Goal: Task Accomplishment & Management: Use online tool/utility

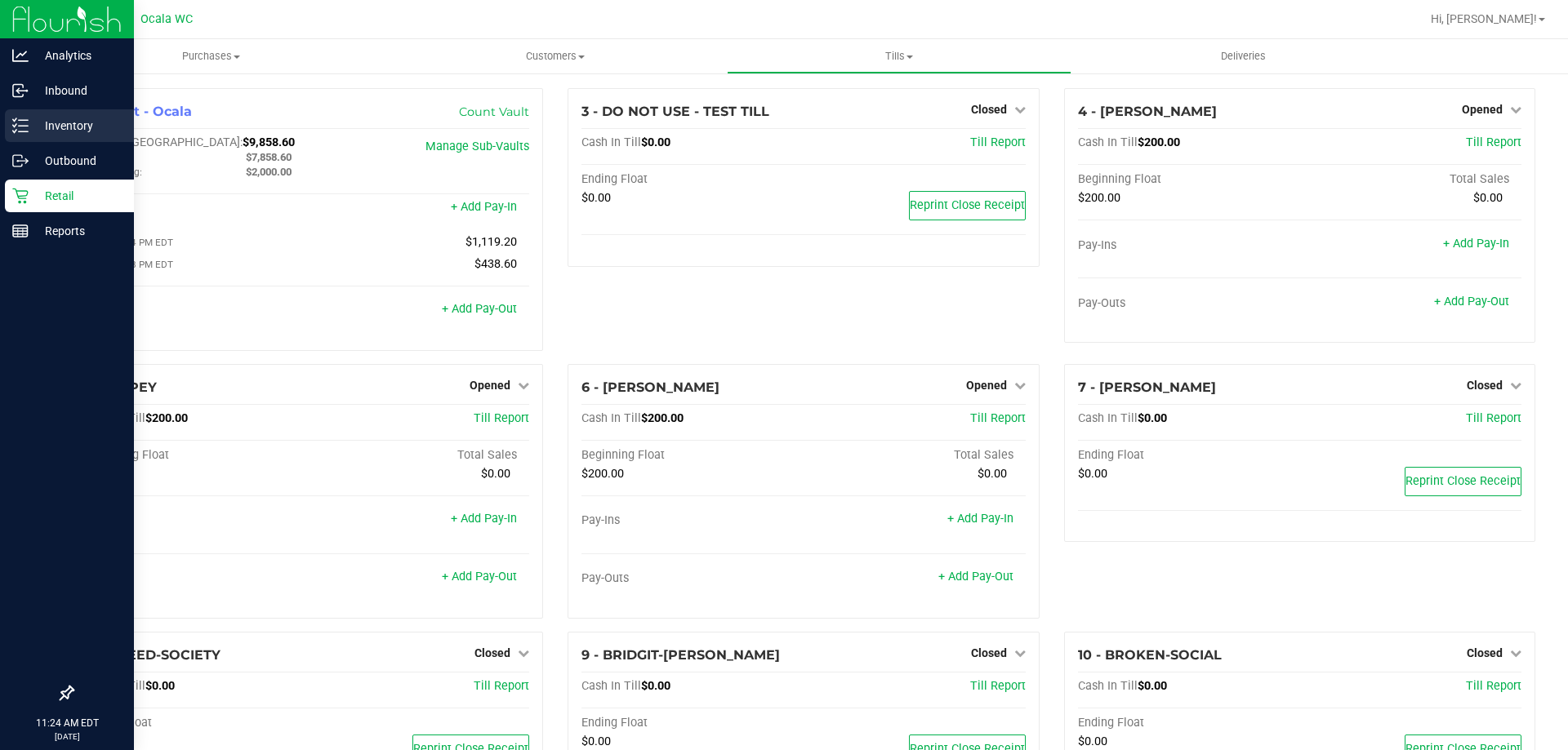
click at [29, 125] on p "Inventory" at bounding box center [77, 126] width 98 height 20
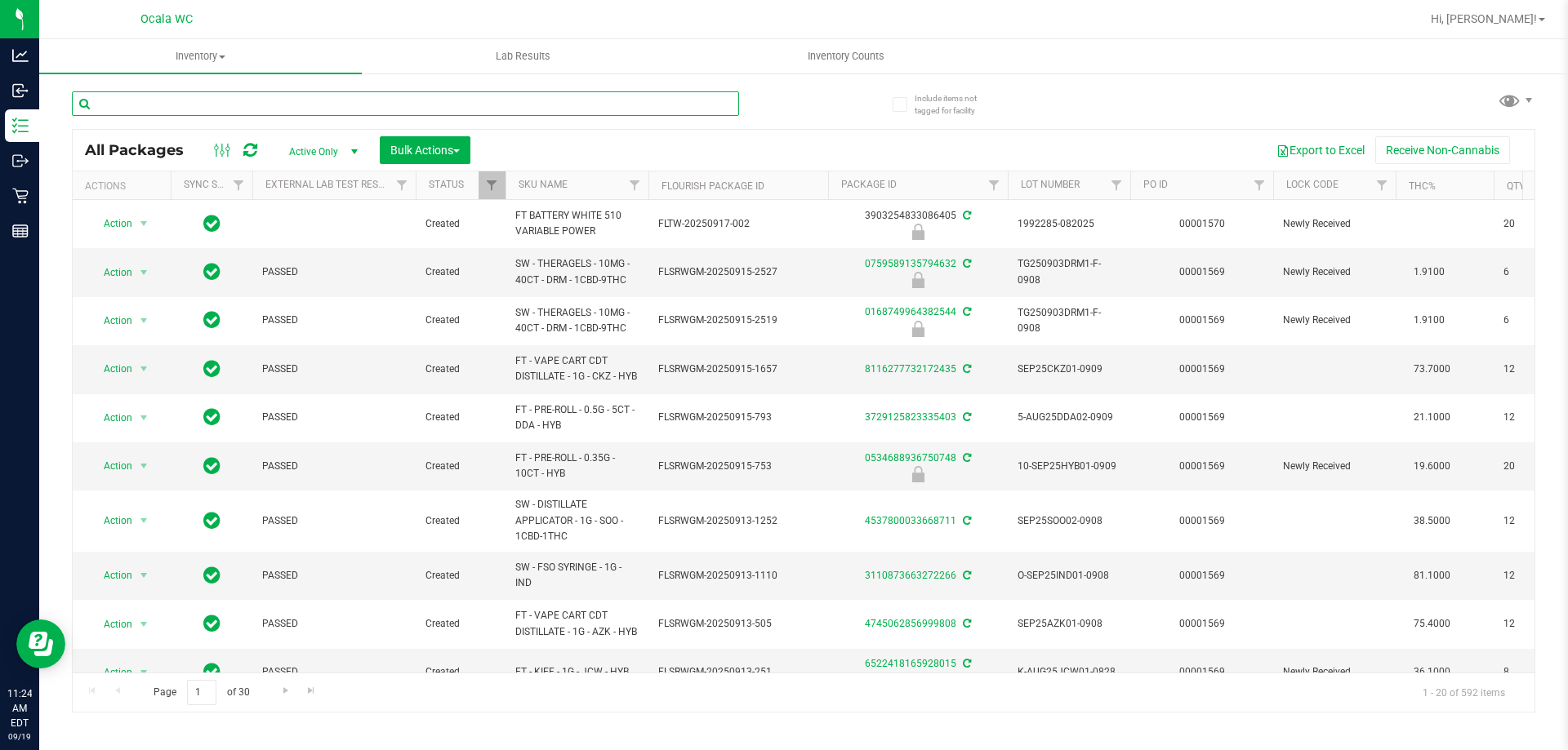
click at [269, 106] on input "text" at bounding box center [405, 103] width 667 height 25
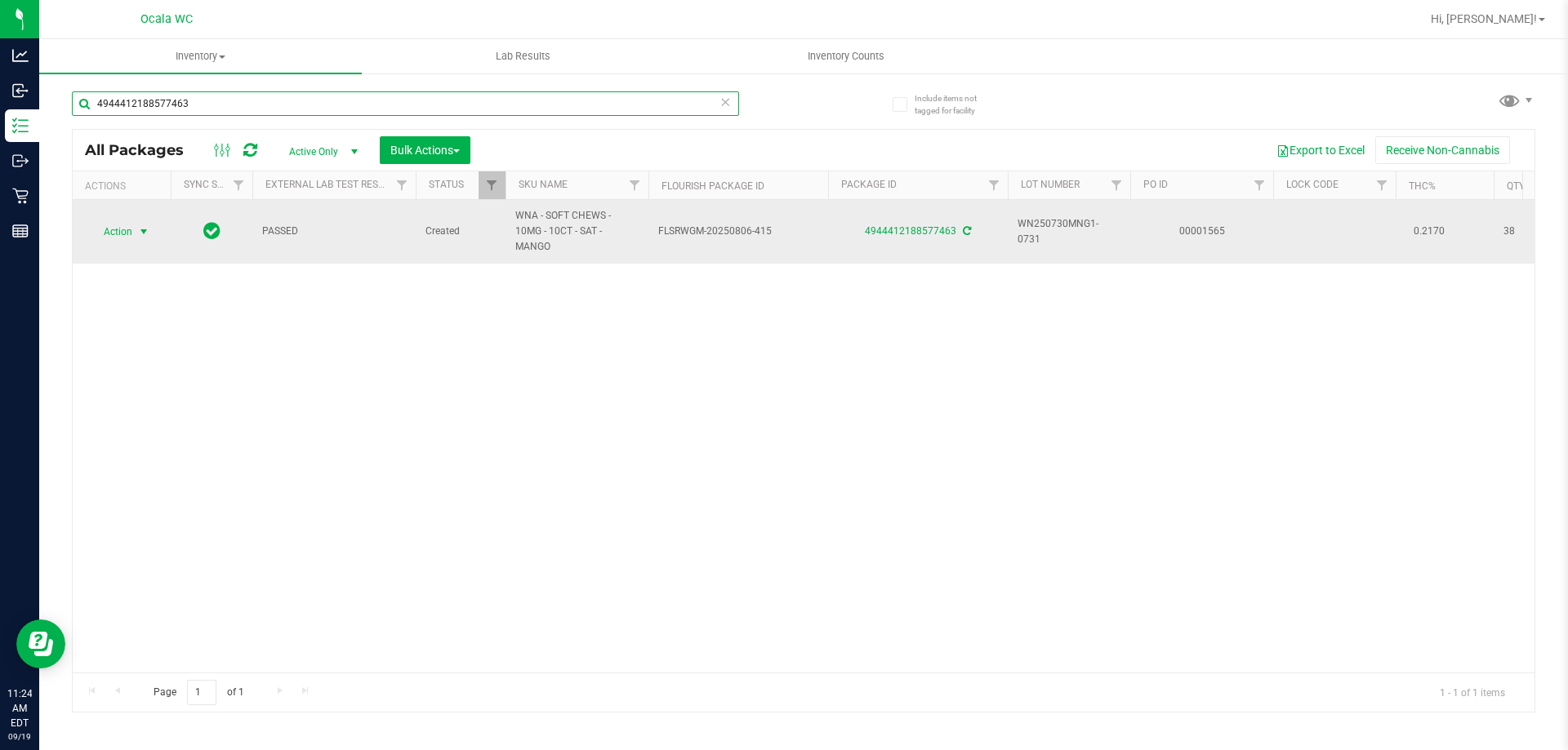
type input "4944412188577463"
click at [98, 231] on span "Action" at bounding box center [111, 231] width 44 height 23
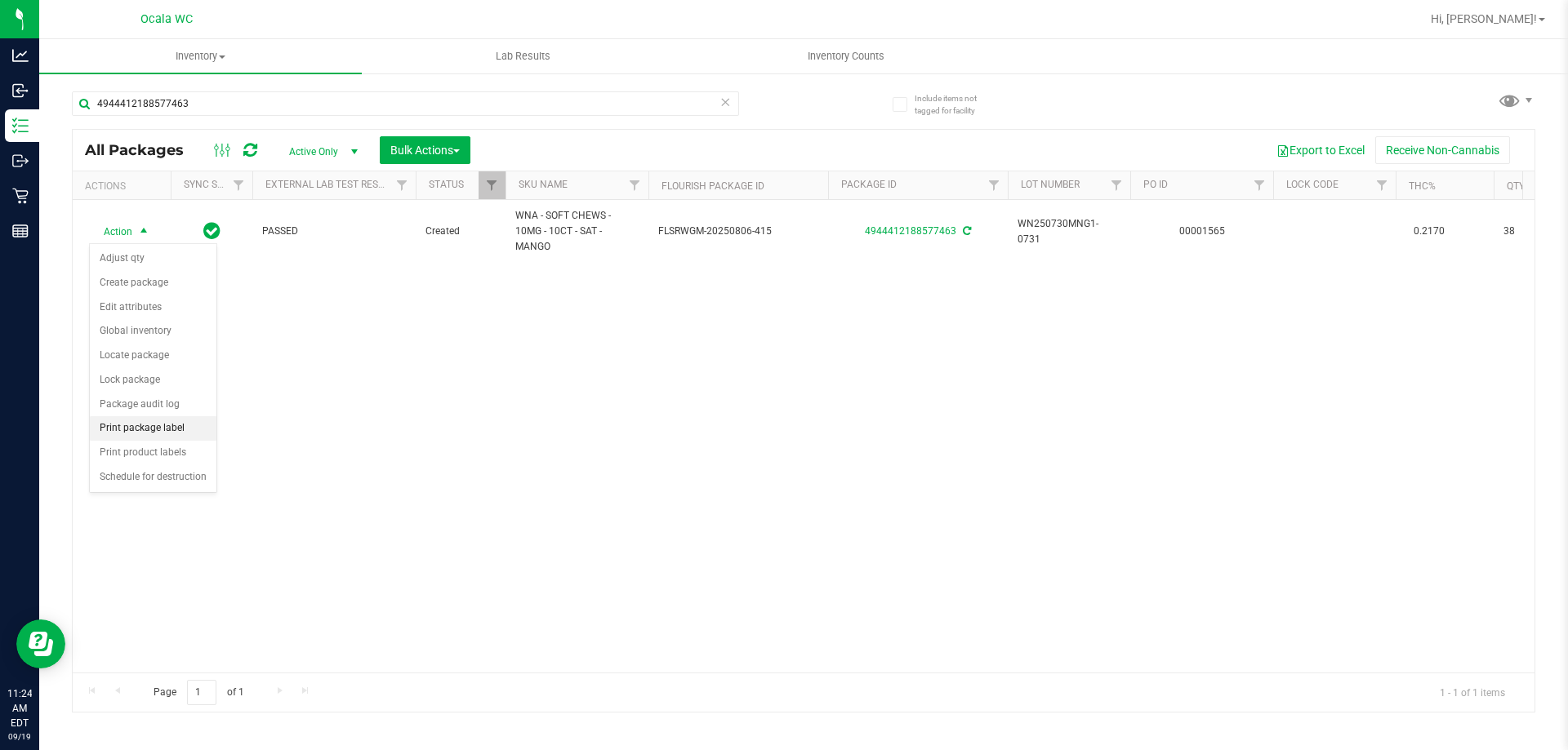
click at [137, 429] on li "Print package label" at bounding box center [153, 428] width 127 height 25
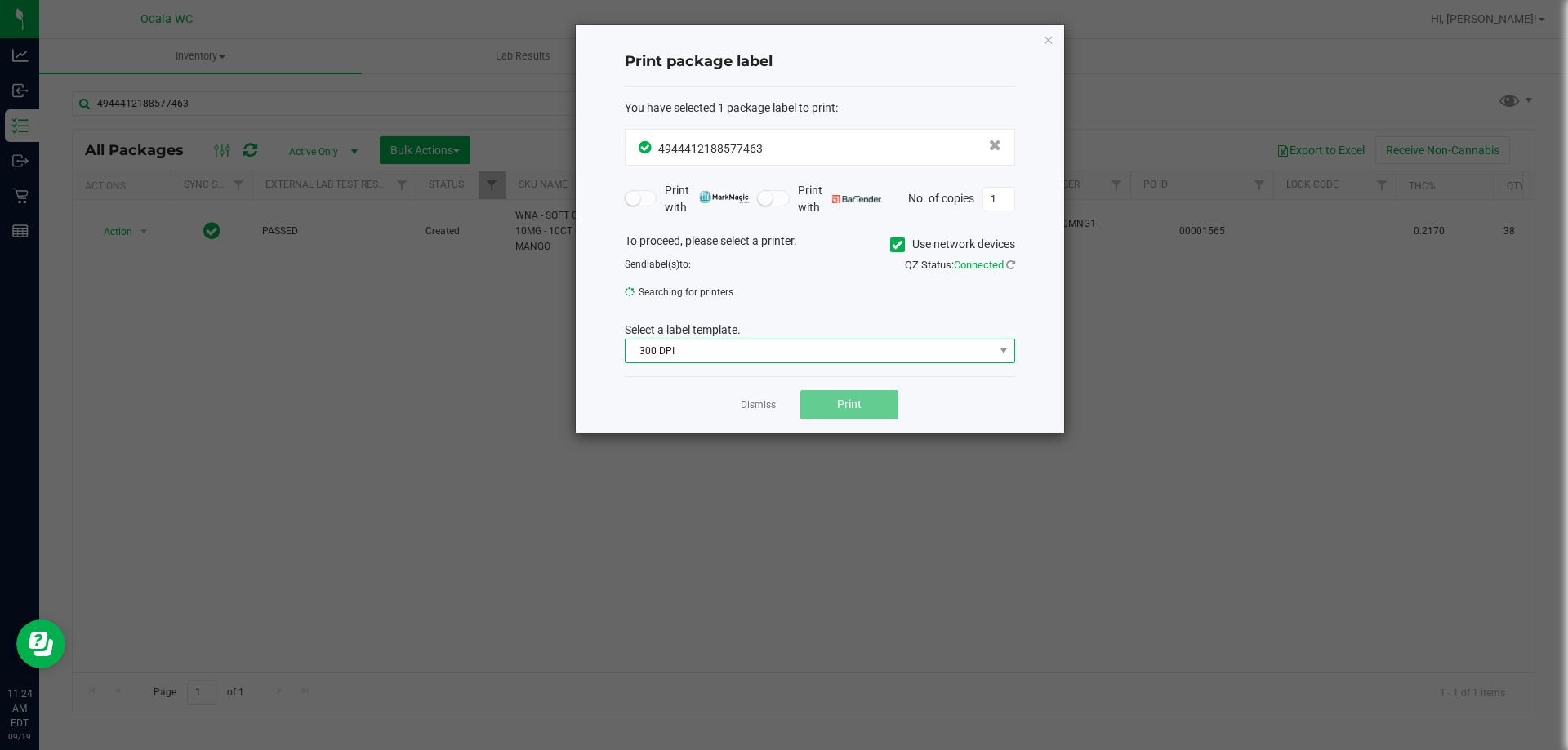
click at [715, 349] on span "300 DPI" at bounding box center [809, 350] width 368 height 23
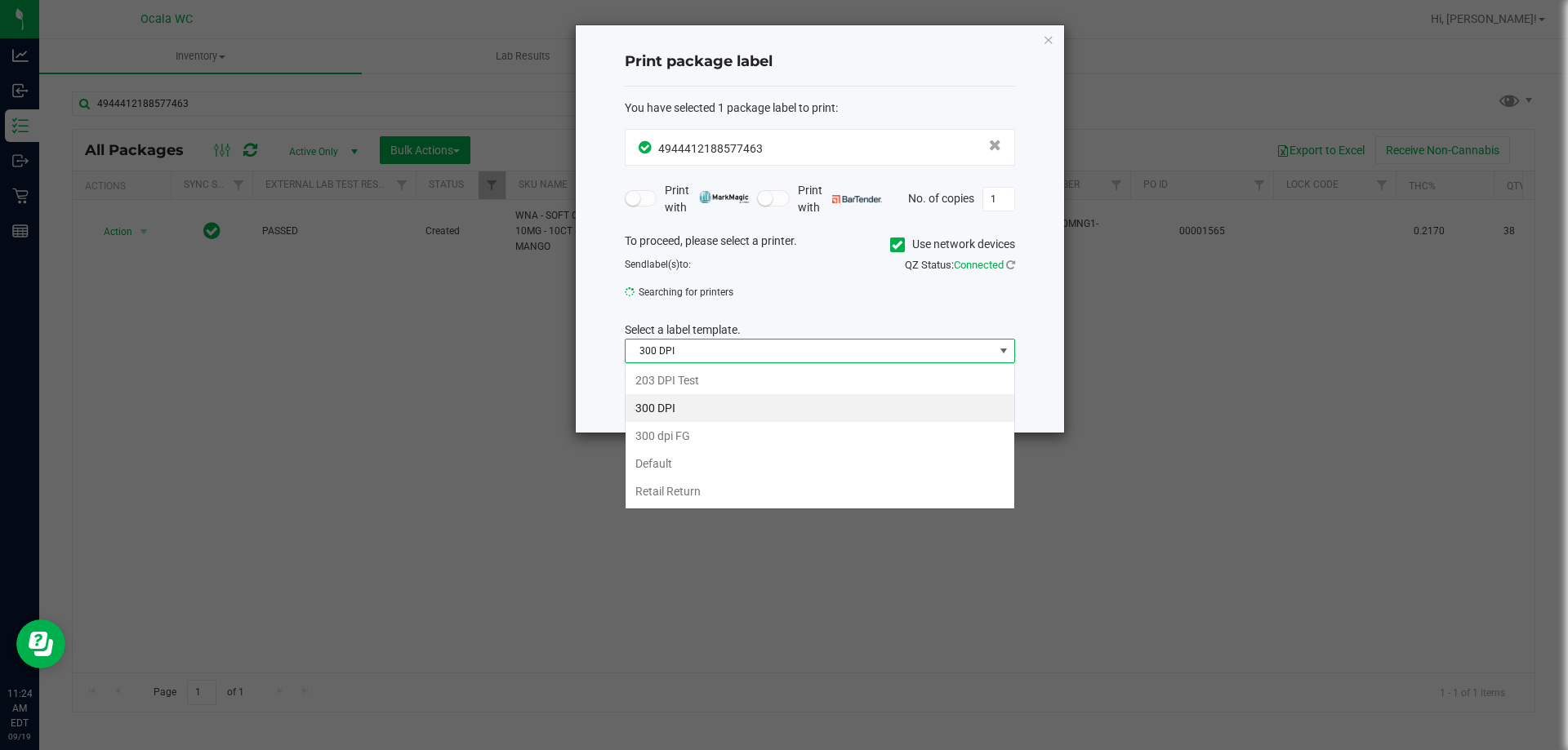
scroll to position [25, 391]
click at [662, 464] on li "Default" at bounding box center [820, 463] width 389 height 27
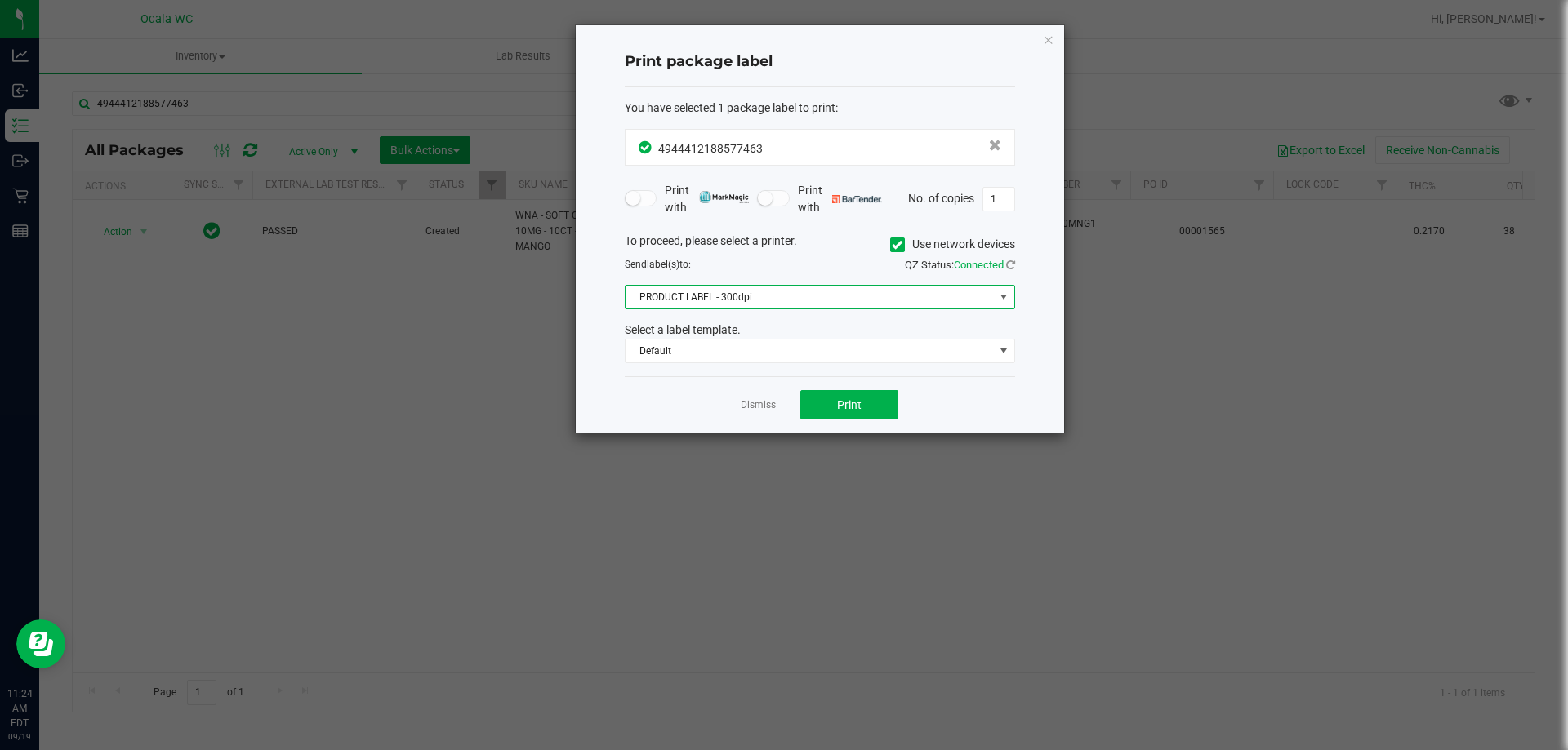
click at [790, 296] on span "PRODUCT LABEL - 300dpi" at bounding box center [809, 297] width 368 height 23
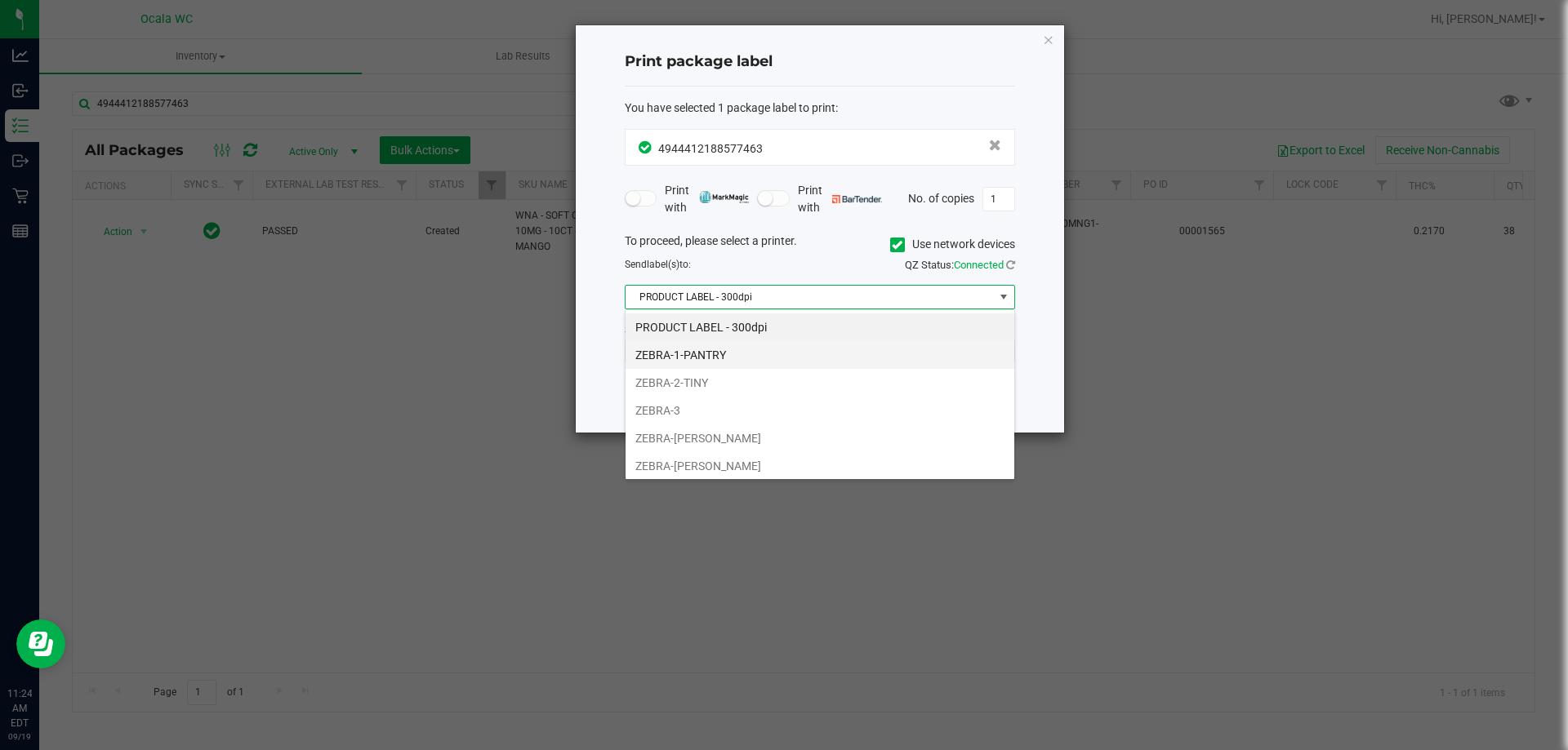
click at [717, 349] on li "ZEBRA-1-PANTRY" at bounding box center [820, 355] width 389 height 27
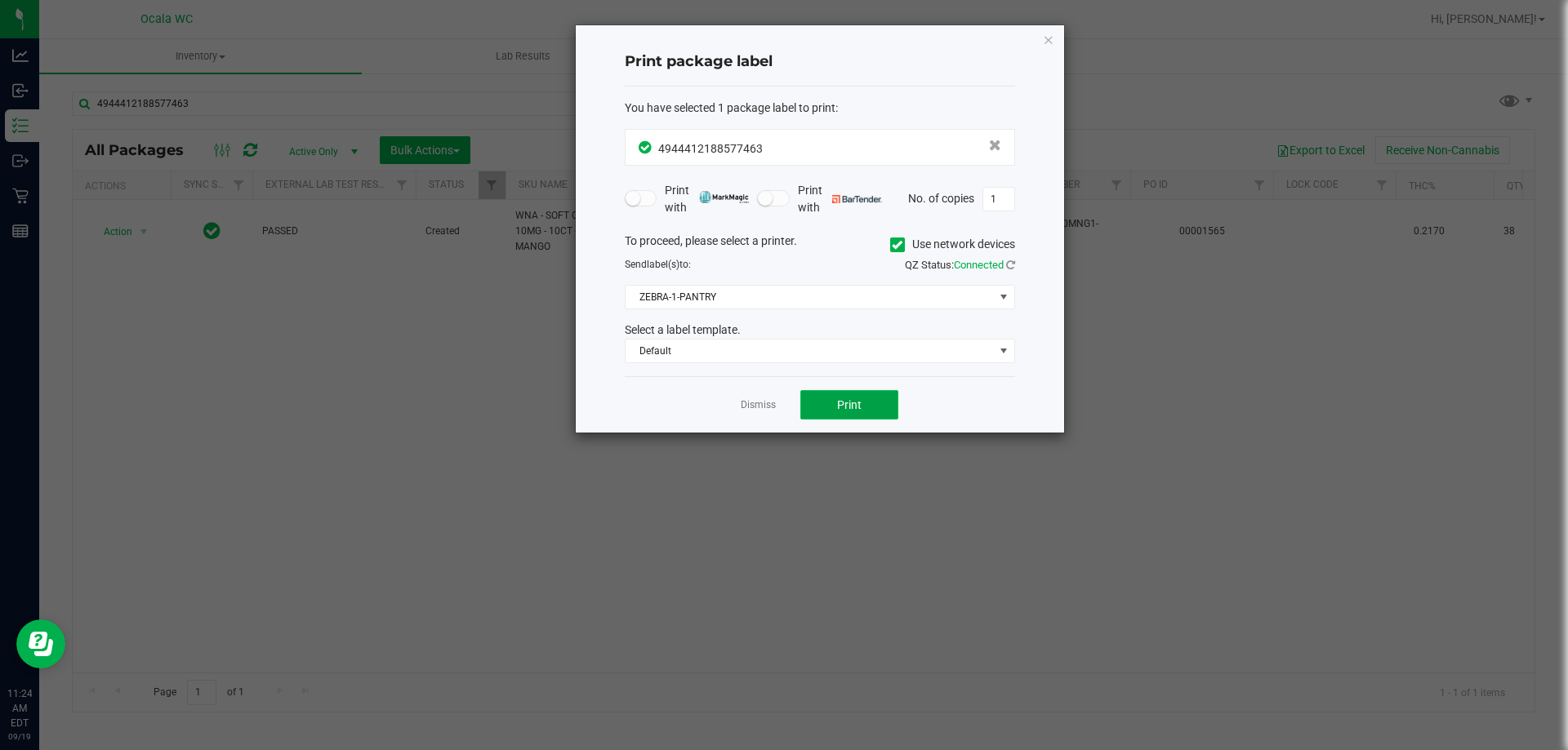
click at [805, 412] on button "Print" at bounding box center [850, 405] width 98 height 29
click at [757, 408] on link "Dismiss" at bounding box center [758, 405] width 36 height 14
